Goal: Browse casually

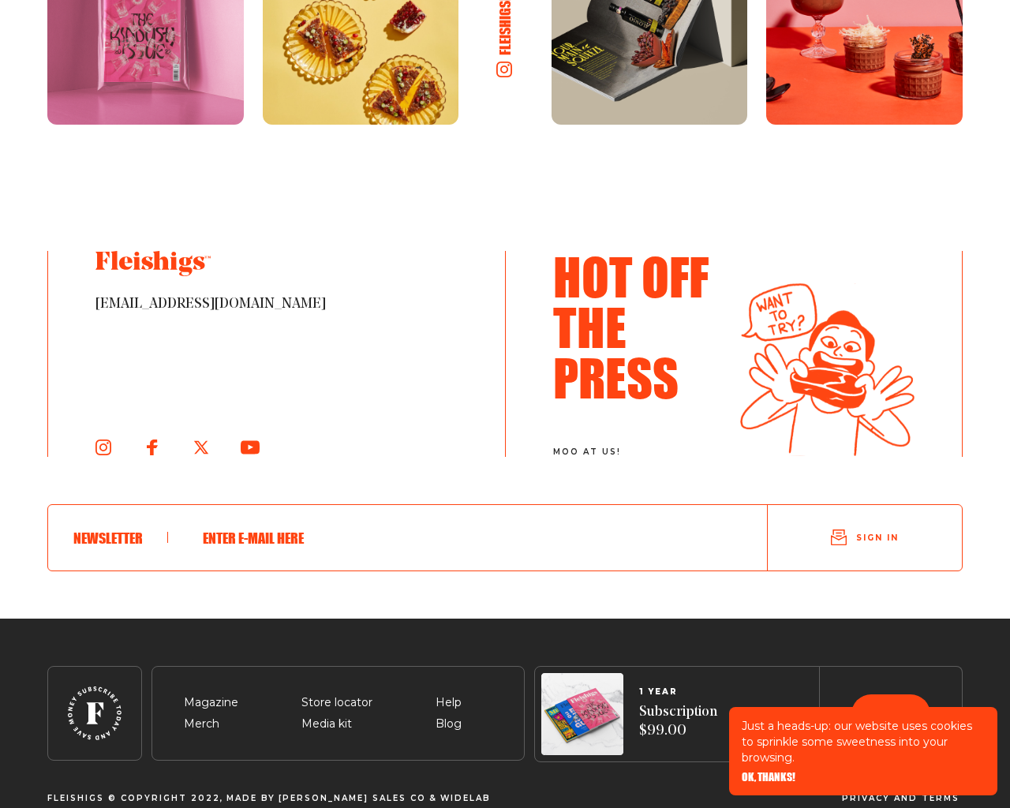
scroll to position [2299, 0]
type input "[EMAIL_ADDRESS][DOMAIN_NAME]"
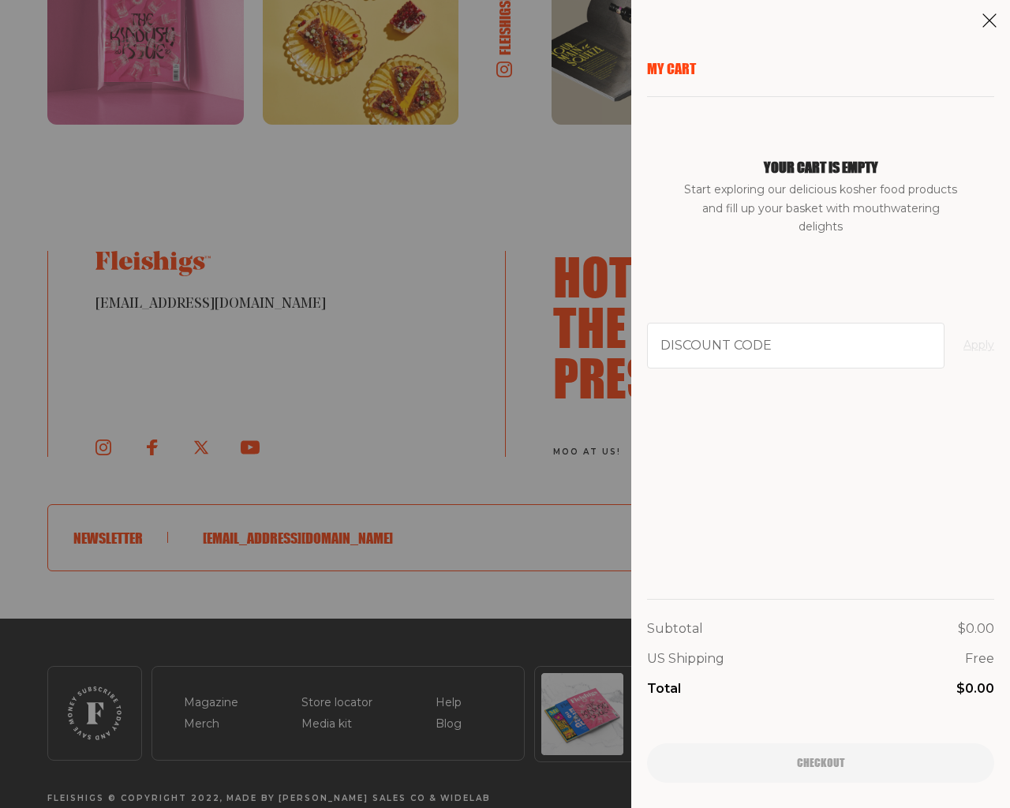
type input "94102"
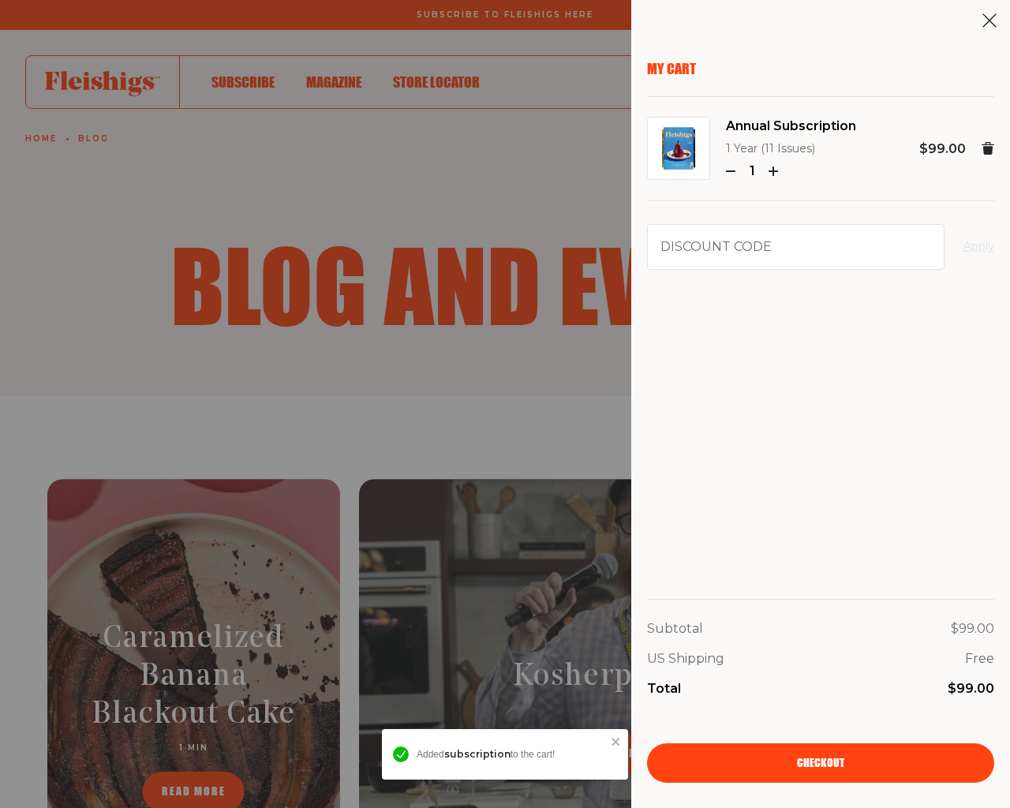
scroll to position [2326, 0]
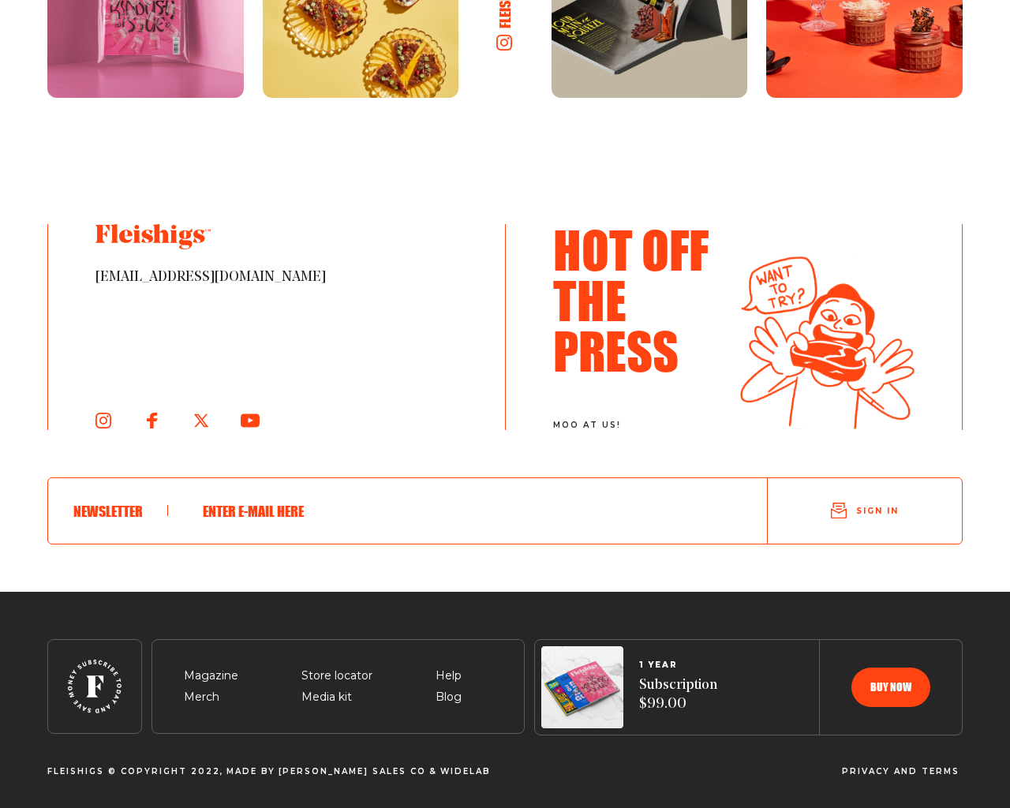
scroll to position [2684, 0]
type input "GRLpGpAG"
type input "[EMAIL_ADDRESS][DOMAIN_NAME]"
type textarea "20"
type input "[EMAIL_ADDRESS][DOMAIN_NAME]"
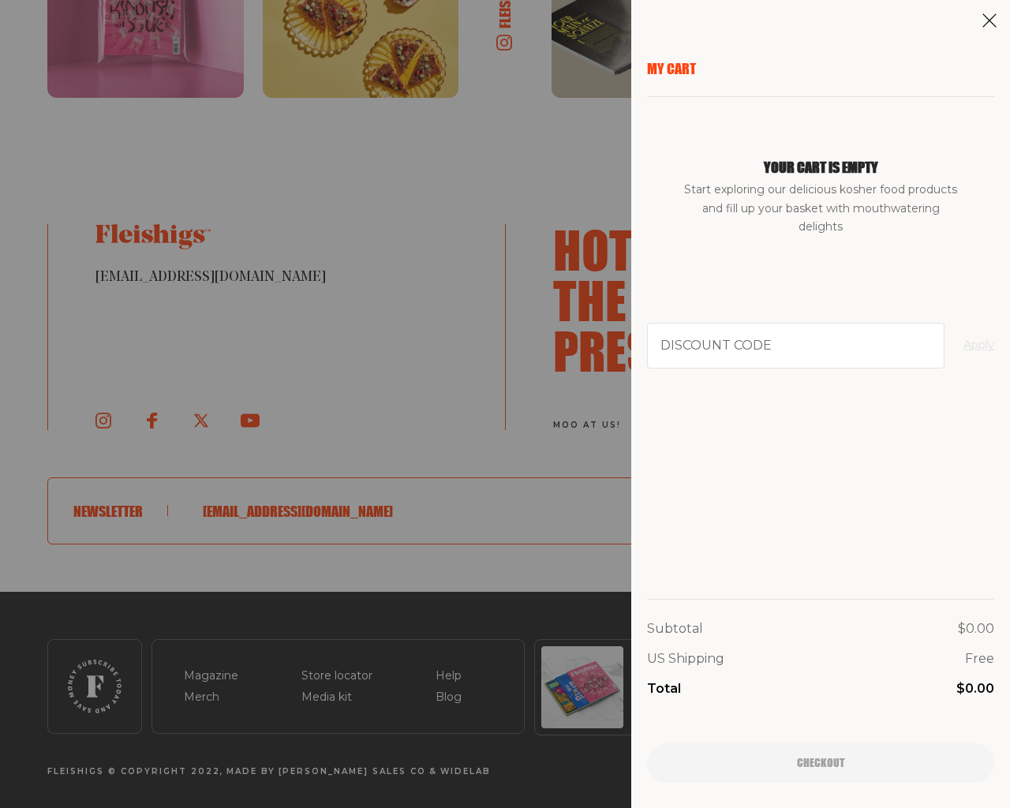
type input "94102"
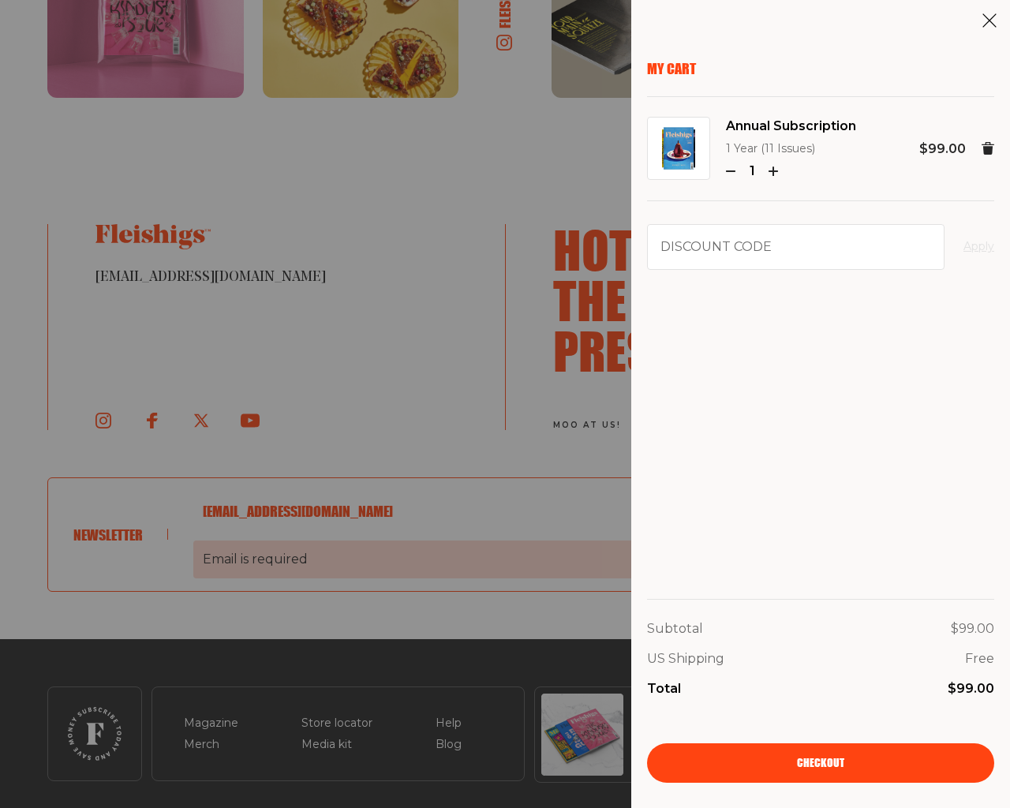
scroll to position [2860, 0]
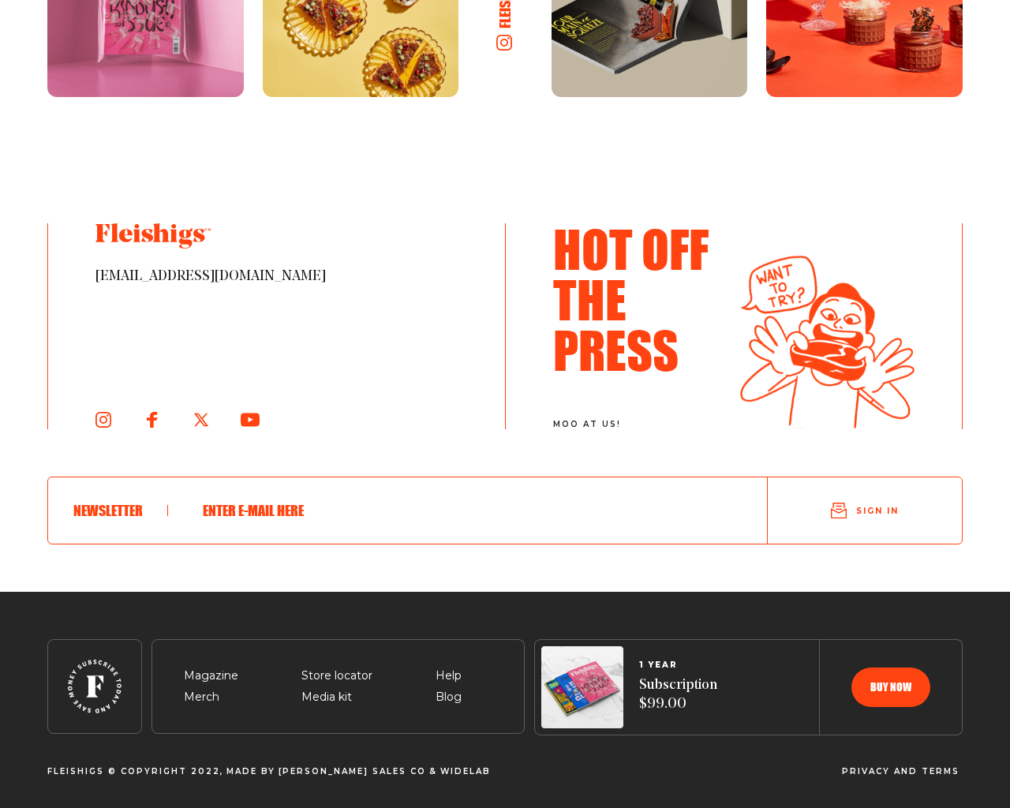
scroll to position [2831, 0]
type input "[EMAIL_ADDRESS][DOMAIN_NAME]"
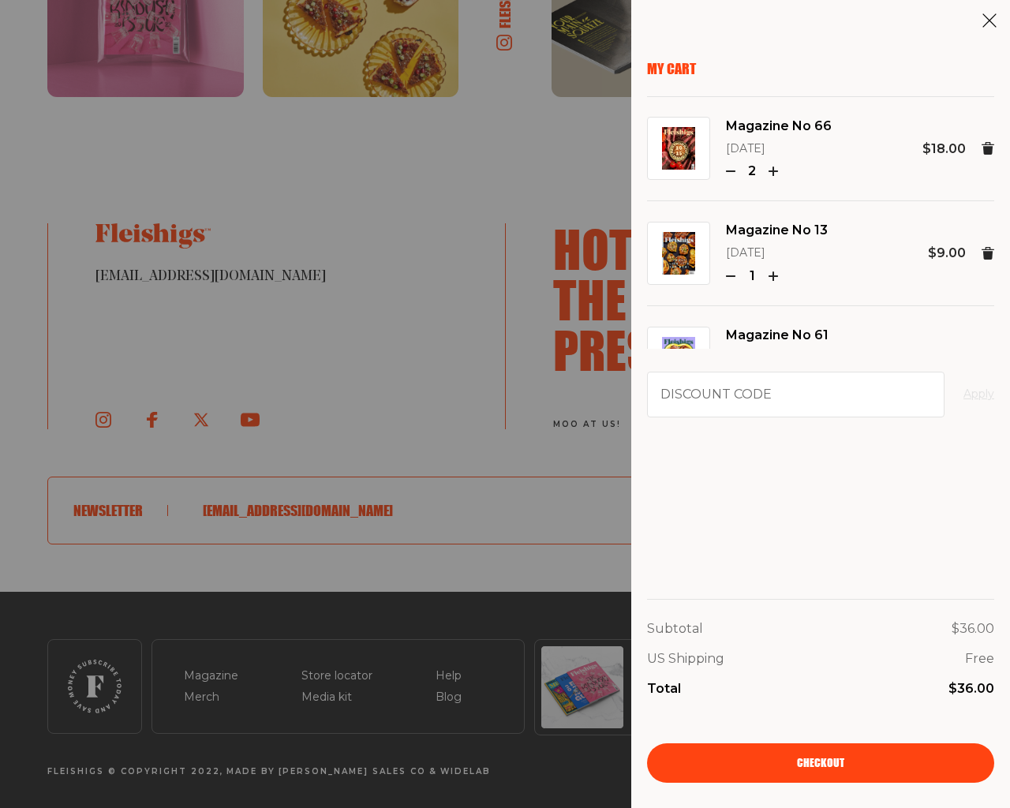
type button "e"
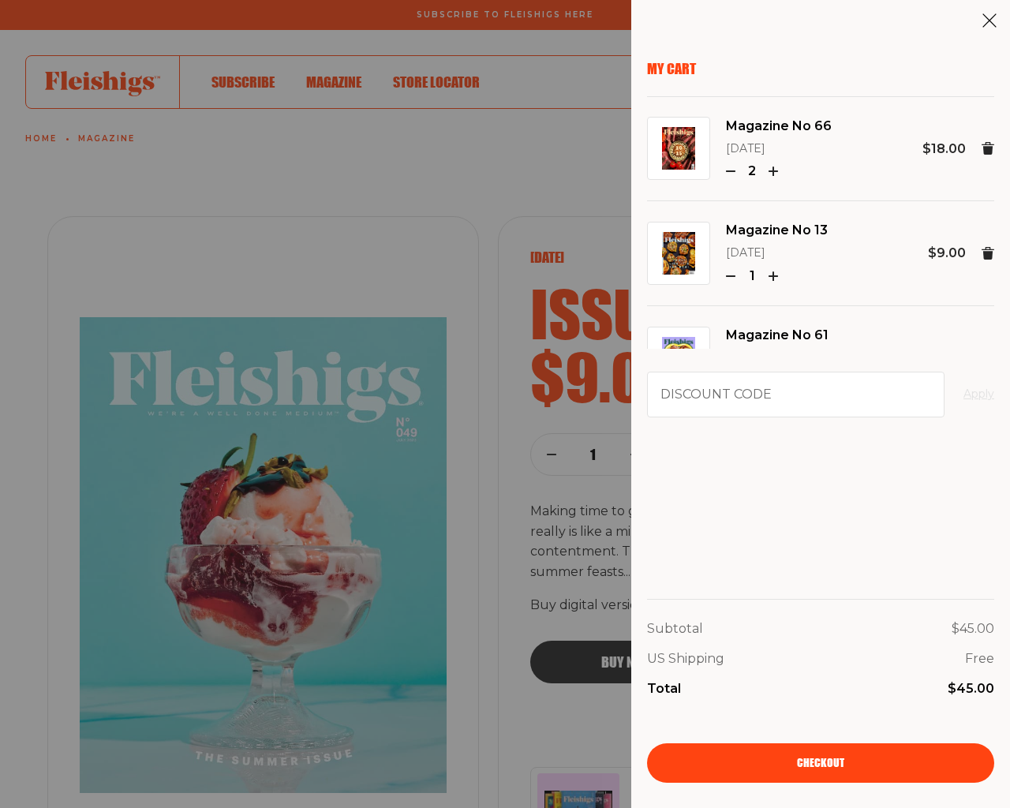
scroll to position [2879, 0]
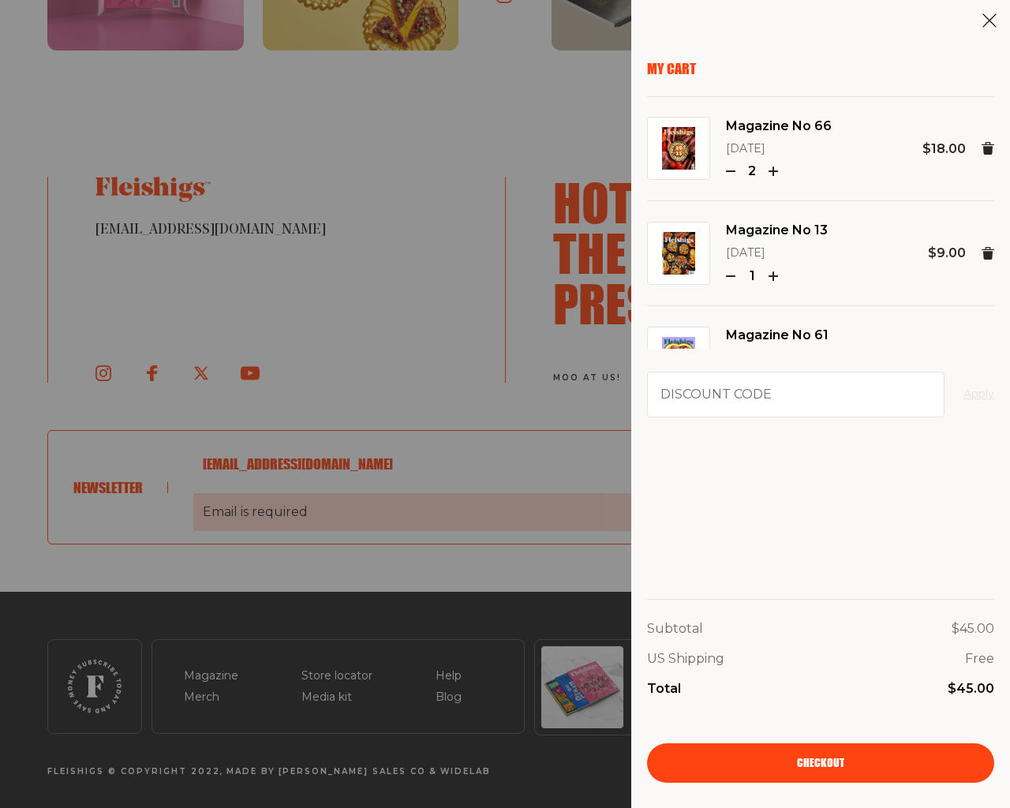
scroll to position [2873, 0]
